Goal: Navigation & Orientation: Understand site structure

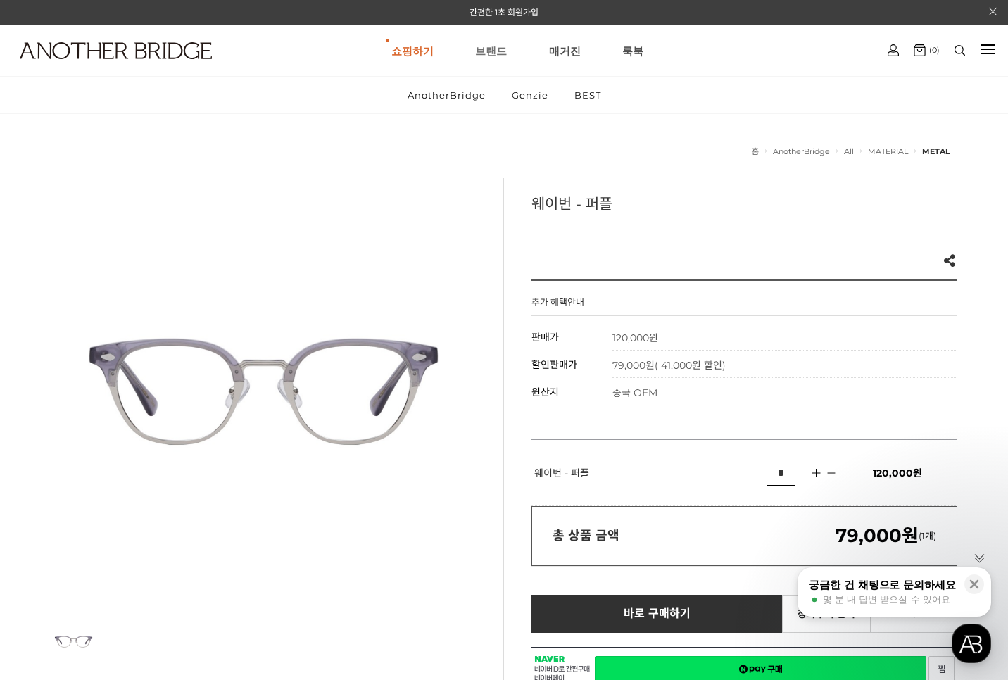
click at [479, 46] on link "브랜드" at bounding box center [491, 50] width 32 height 51
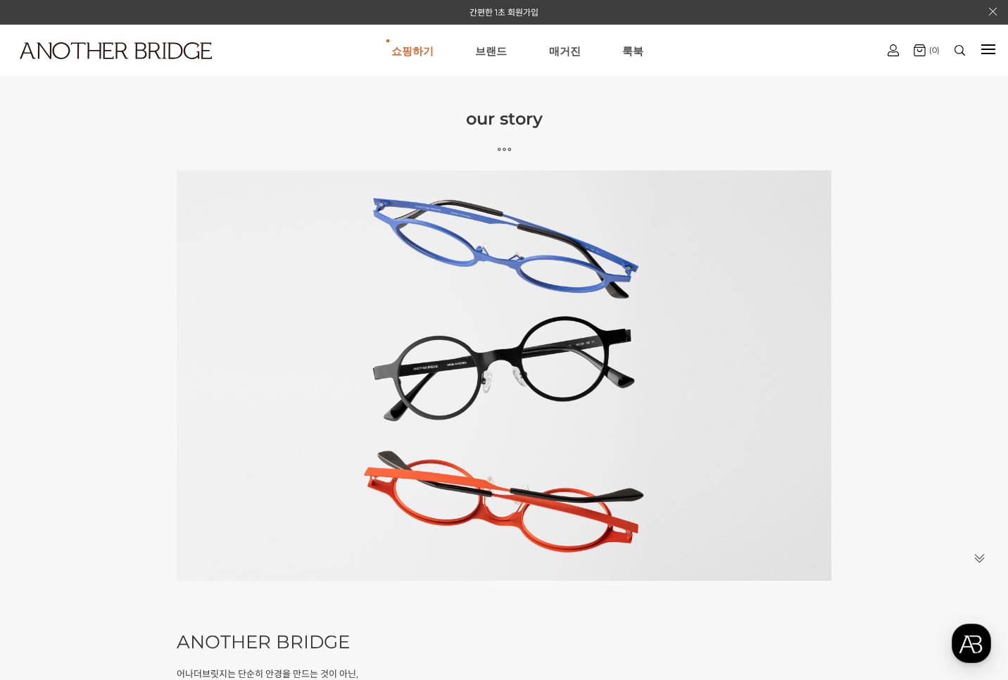
scroll to position [399, 0]
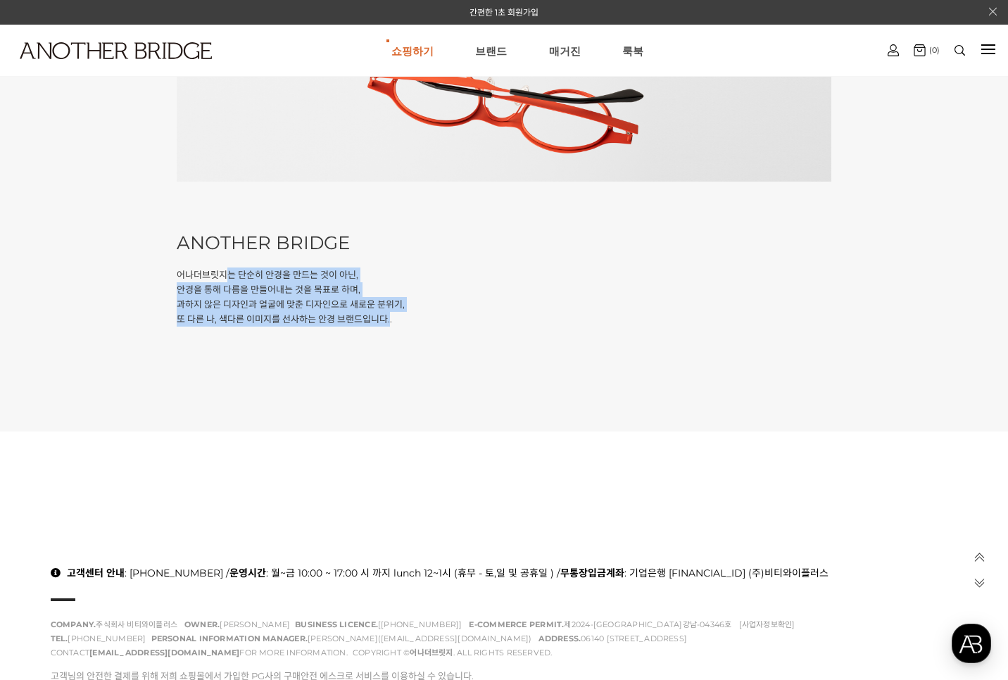
drag, startPoint x: 225, startPoint y: 279, endPoint x: 391, endPoint y: 358, distance: 183.3
click at [391, 358] on div "our story ANOTHER BRIDGE 어나더브릿지는 단순히 안경을 만드는 것이 아닌, 안경을 통해 다름을 만들어내는 것을 목표로 하며,…" at bounding box center [504, 42] width 1008 height 779
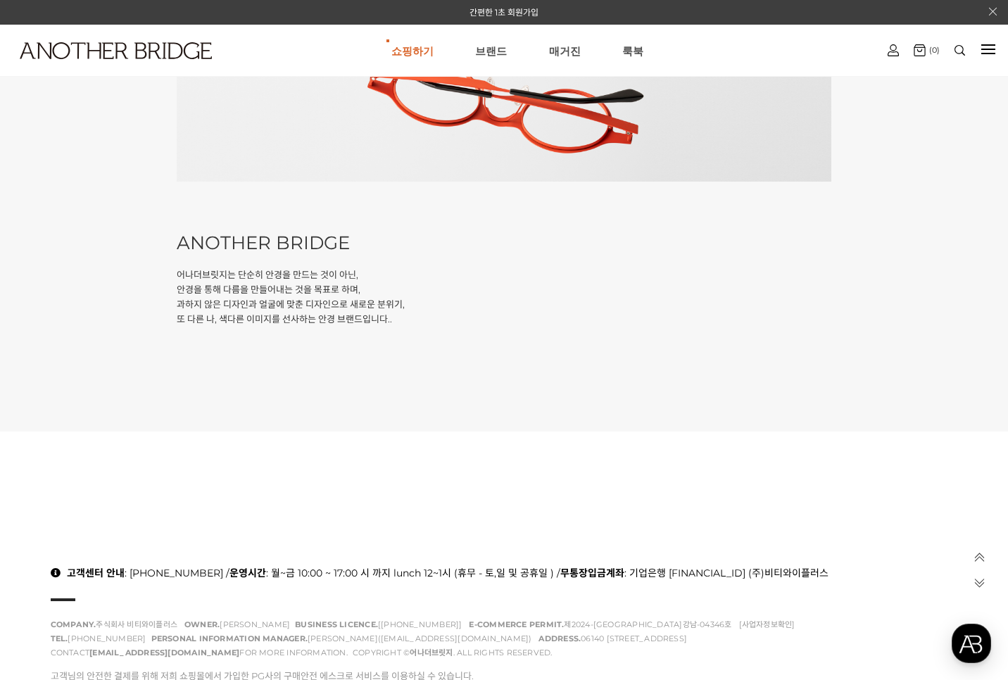
click at [556, 395] on div "our story ANOTHER BRIDGE 어나더브릿지는 단순히 안경을 만드는 것이 아닌, 안경을 통해 다름을 만들어내는 것을 목표로 하며,…" at bounding box center [504, 42] width 1008 height 779
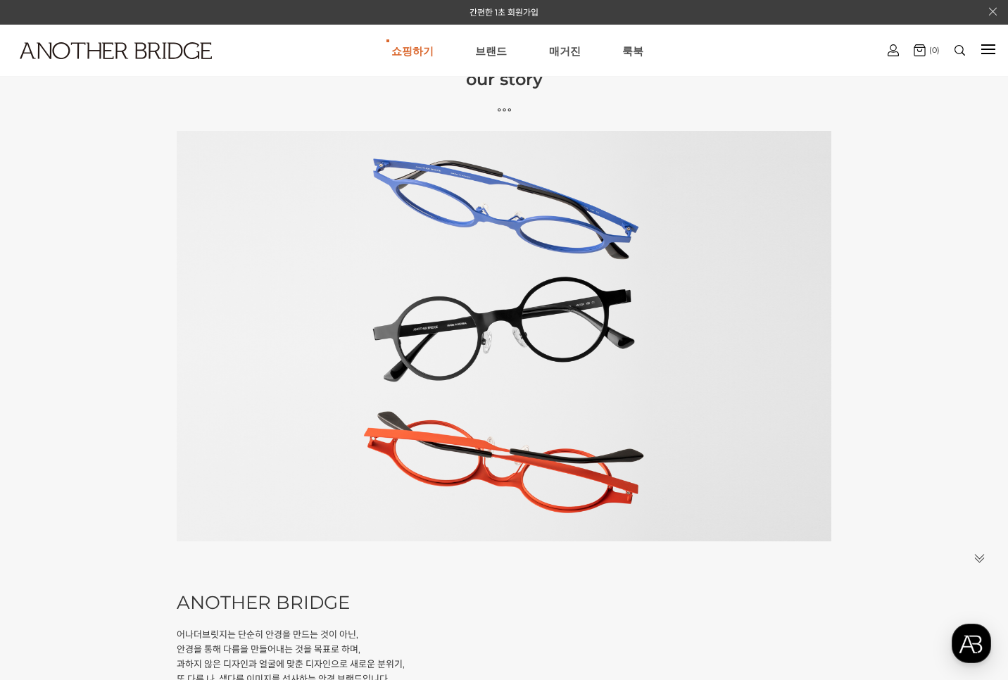
scroll to position [0, 0]
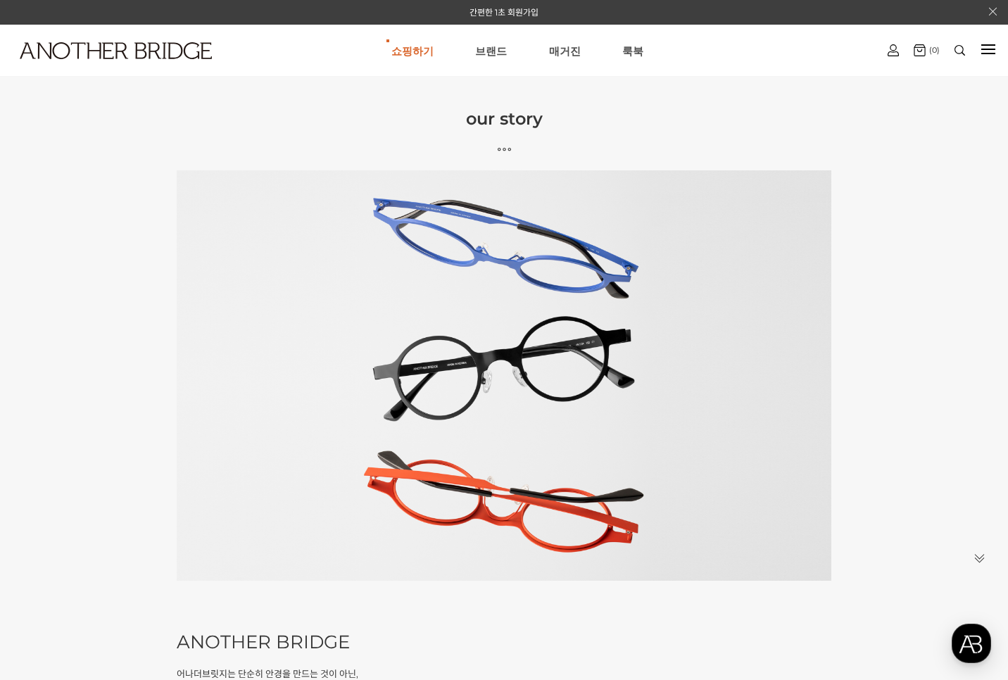
drag, startPoint x: 502, startPoint y: 151, endPoint x: 554, endPoint y: 192, distance: 66.6
click at [507, 153] on icon at bounding box center [504, 149] width 1008 height 13
click at [505, 69] on link "브랜드" at bounding box center [491, 50] width 32 height 51
click at [560, 56] on link "매거진" at bounding box center [565, 50] width 32 height 51
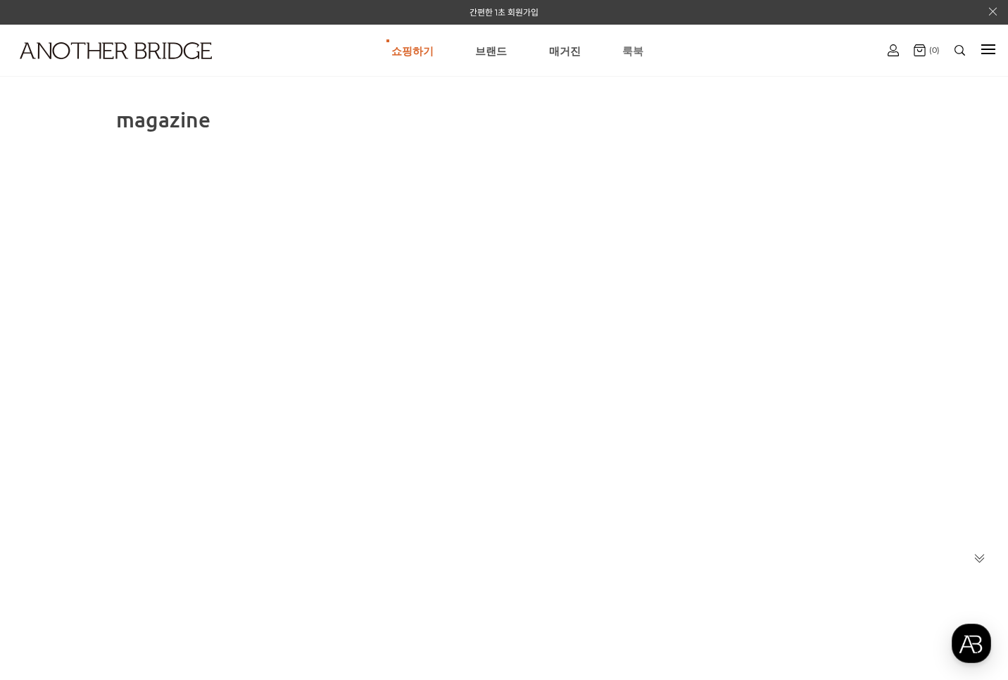
drag, startPoint x: 628, startPoint y: 39, endPoint x: 627, endPoint y: 46, distance: 7.2
click at [628, 41] on link "룩북" at bounding box center [632, 50] width 21 height 51
